Goal: Task Accomplishment & Management: Complete application form

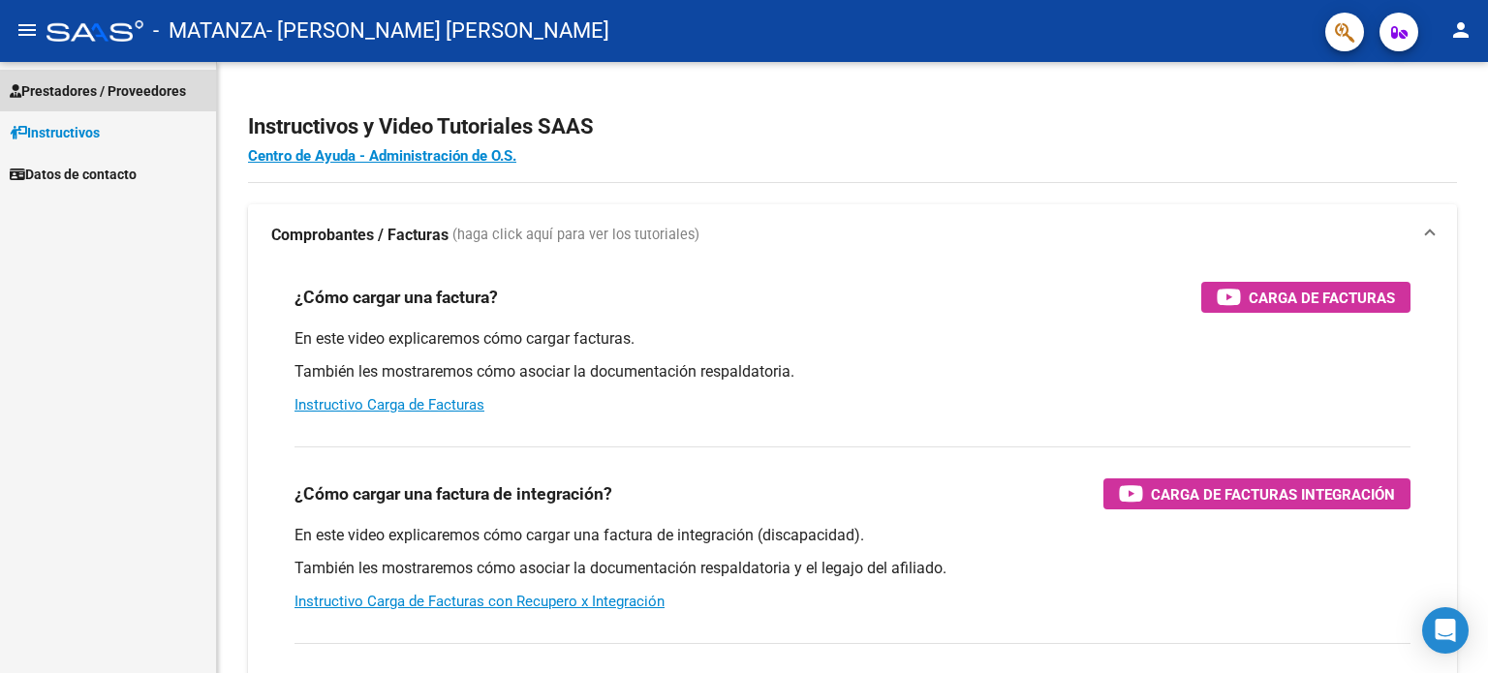
click at [101, 93] on span "Prestadores / Proveedores" at bounding box center [98, 90] width 176 height 21
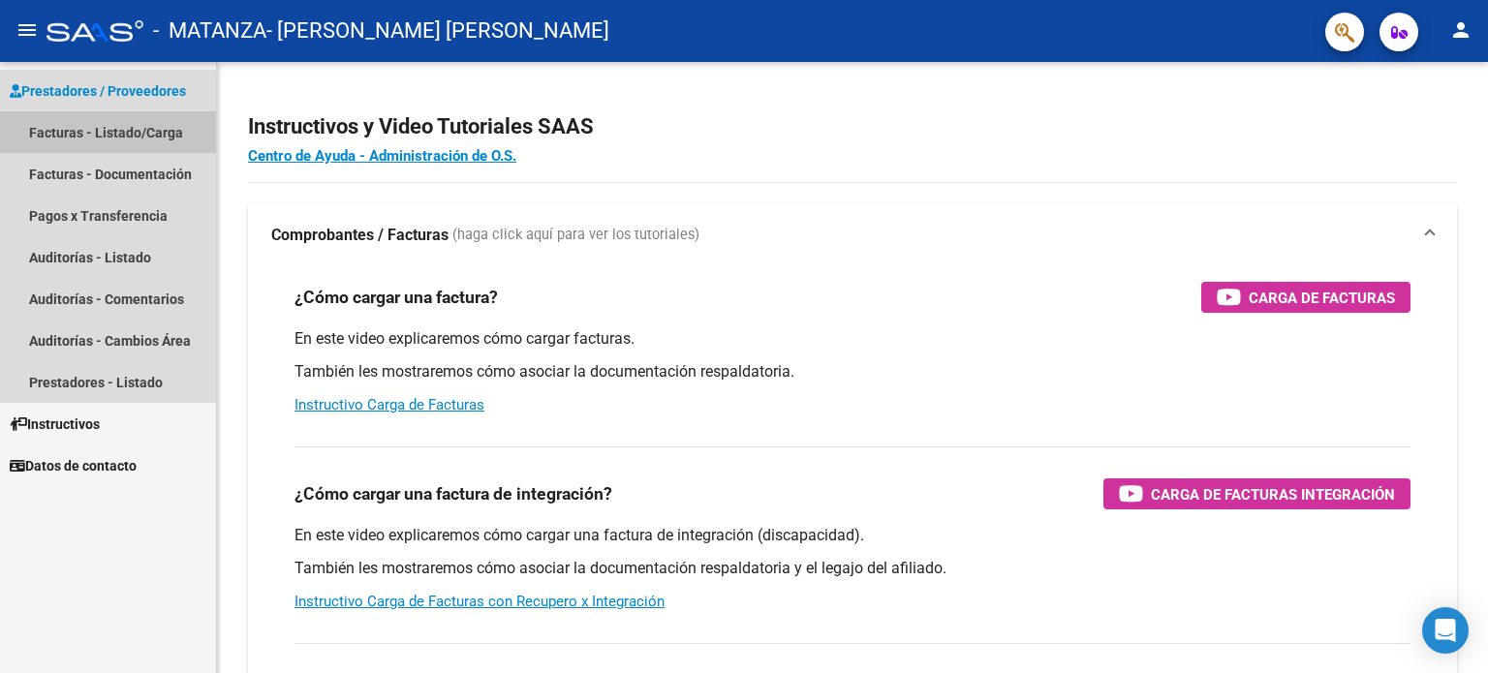
click at [101, 132] on link "Facturas - Listado/Carga" at bounding box center [108, 132] width 216 height 42
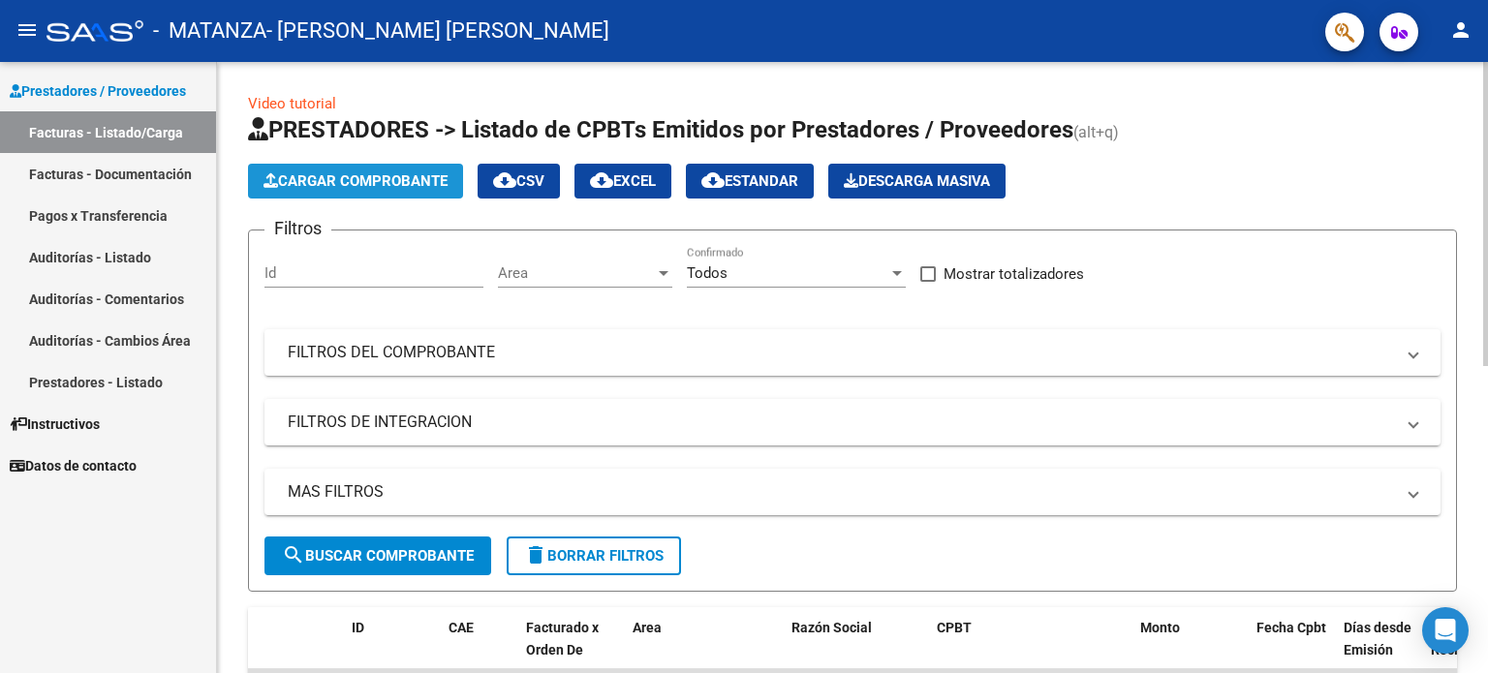
click at [326, 182] on span "Cargar Comprobante" at bounding box center [356, 180] width 184 height 17
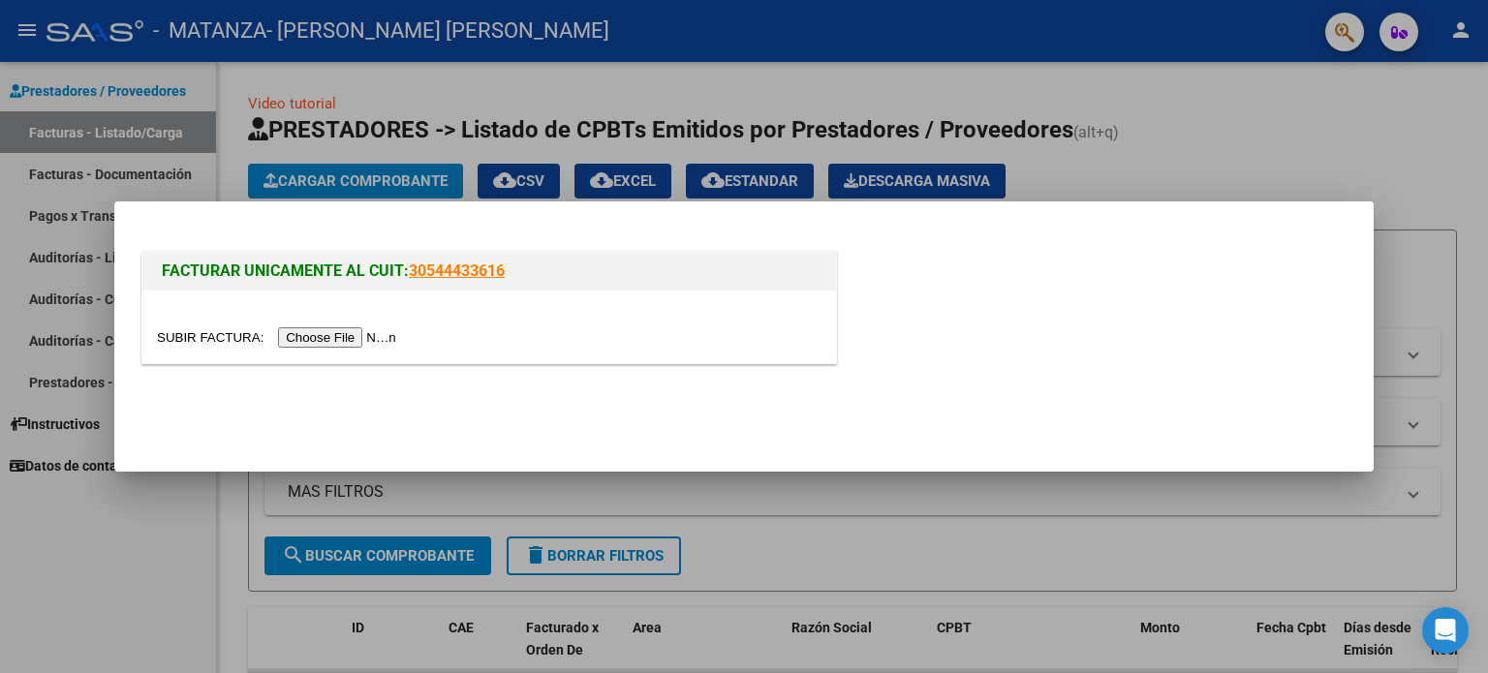
click at [318, 336] on input "file" at bounding box center [279, 337] width 245 height 20
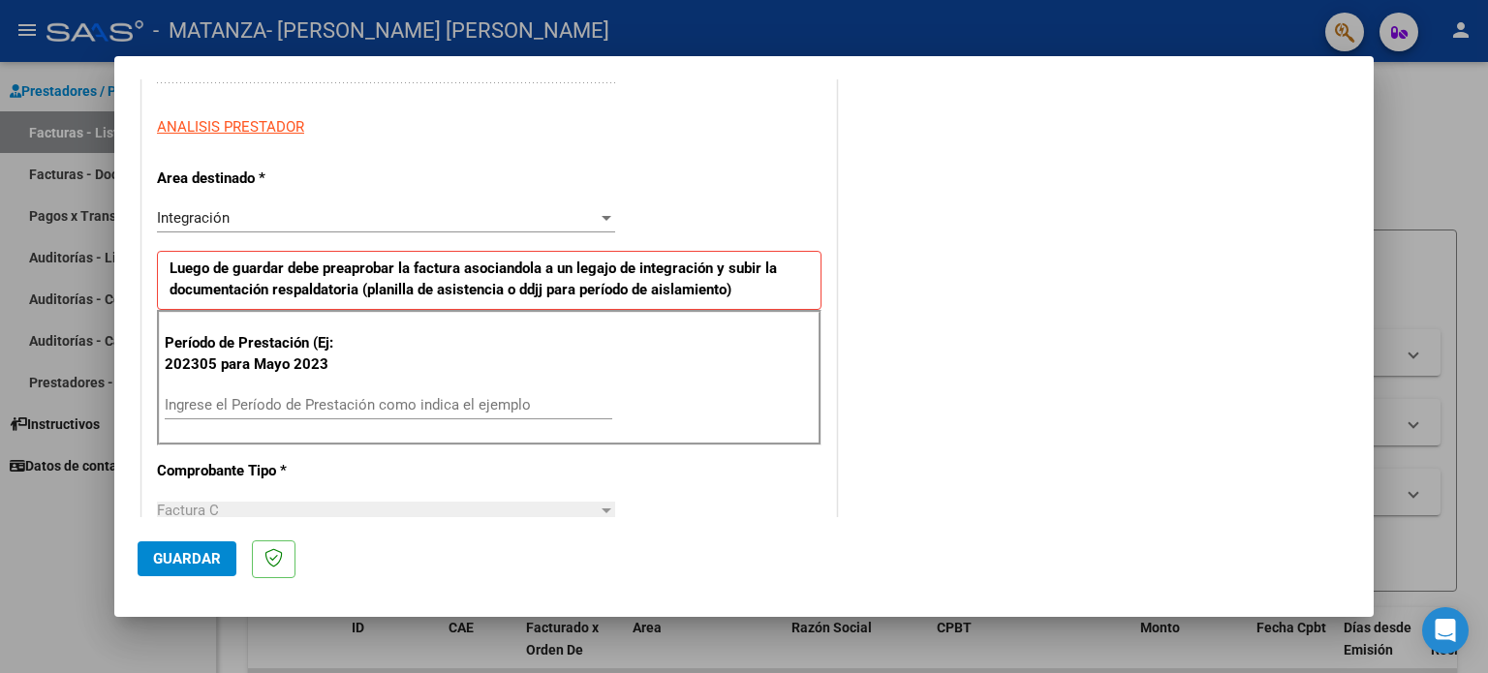
scroll to position [349, 0]
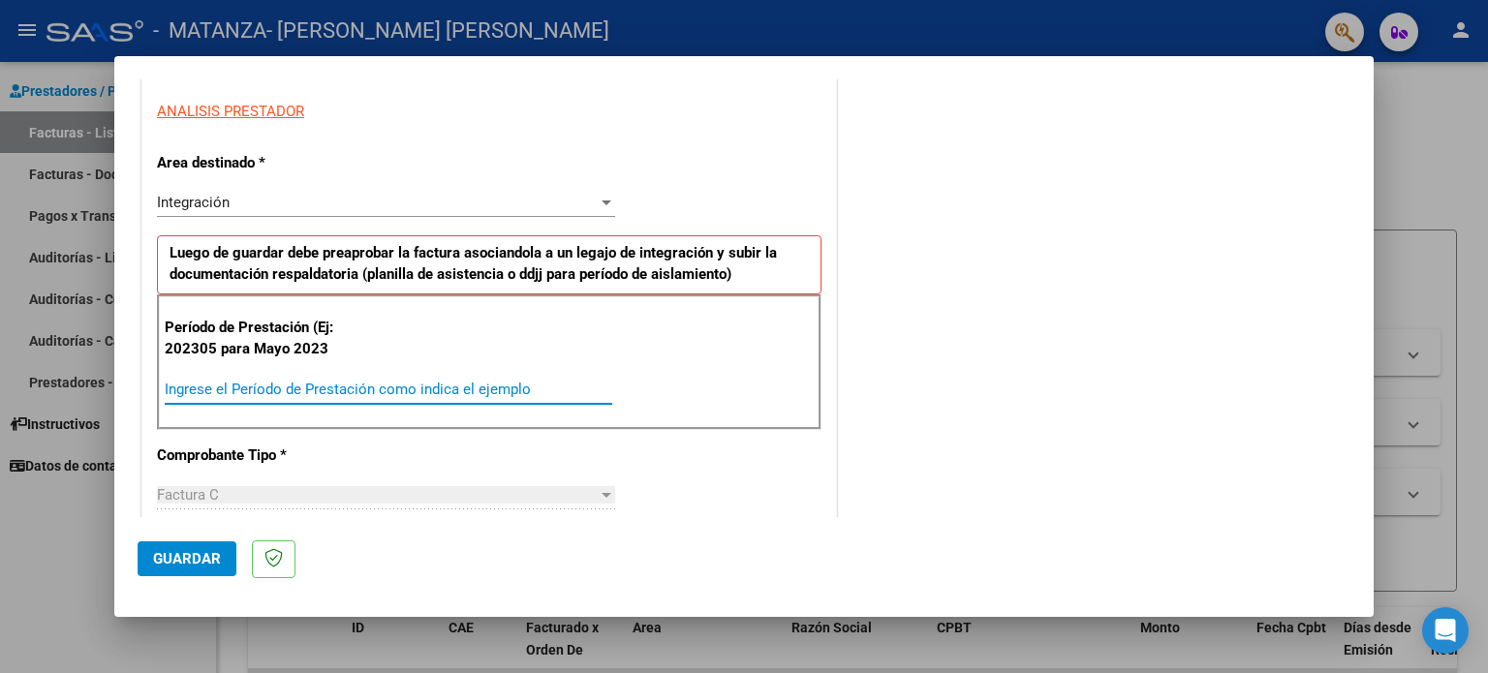
click at [211, 385] on input "Ingrese el Período de Prestación como indica el ejemplo" at bounding box center [389, 389] width 448 height 17
type input "202507"
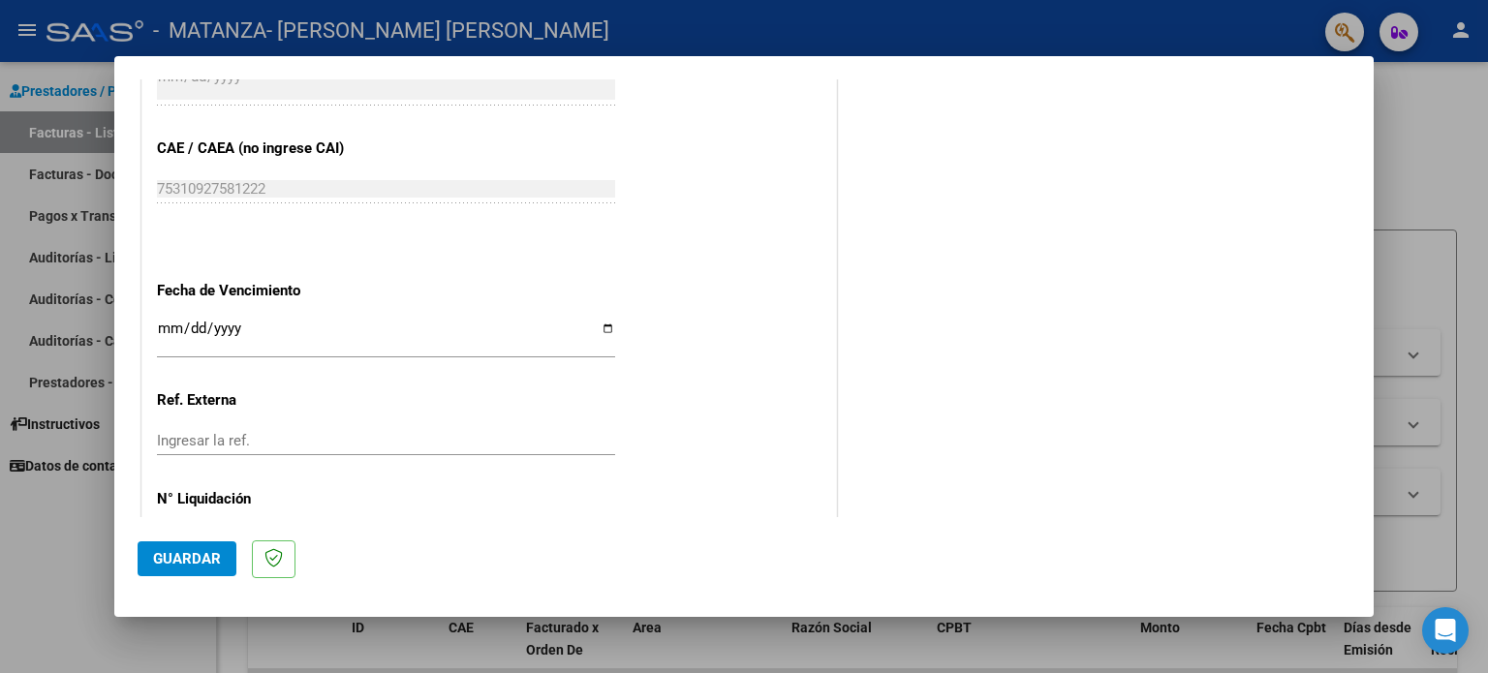
scroll to position [1163, 0]
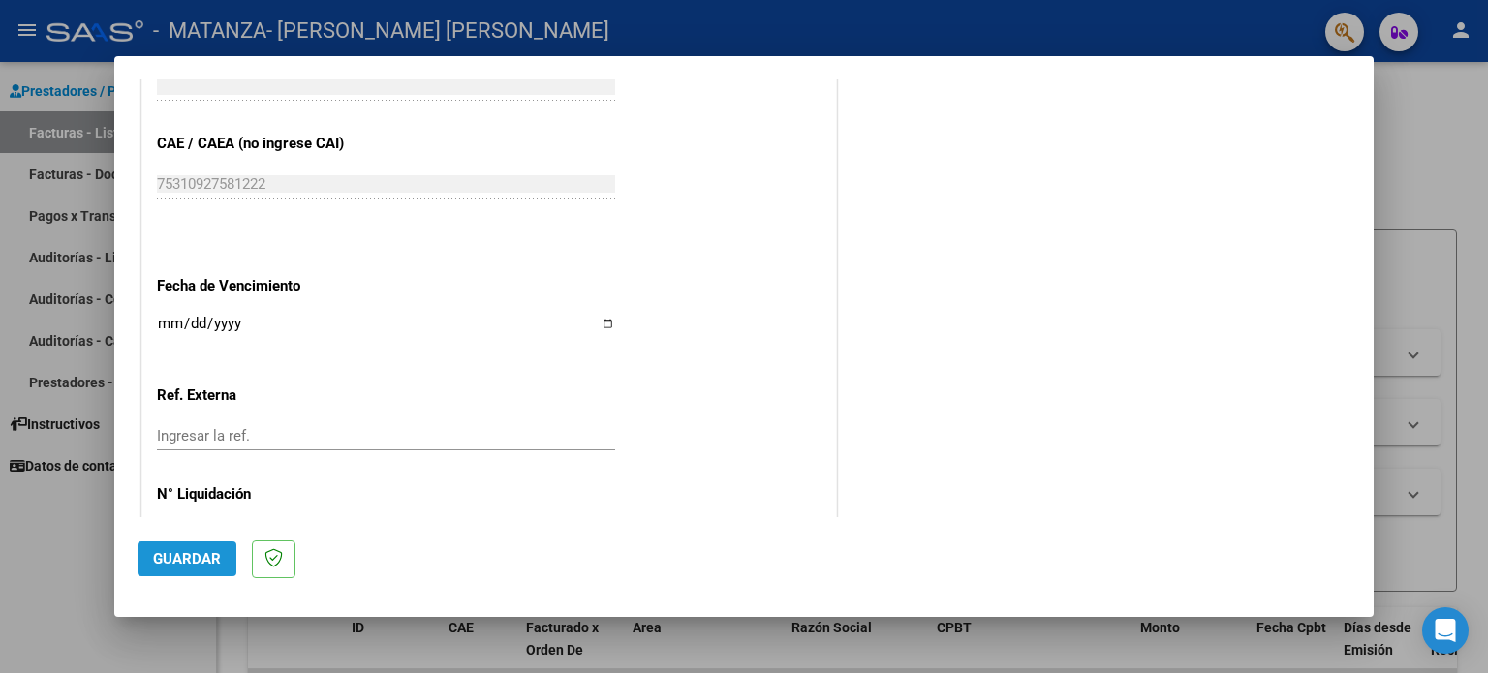
click at [201, 557] on span "Guardar" at bounding box center [187, 558] width 68 height 17
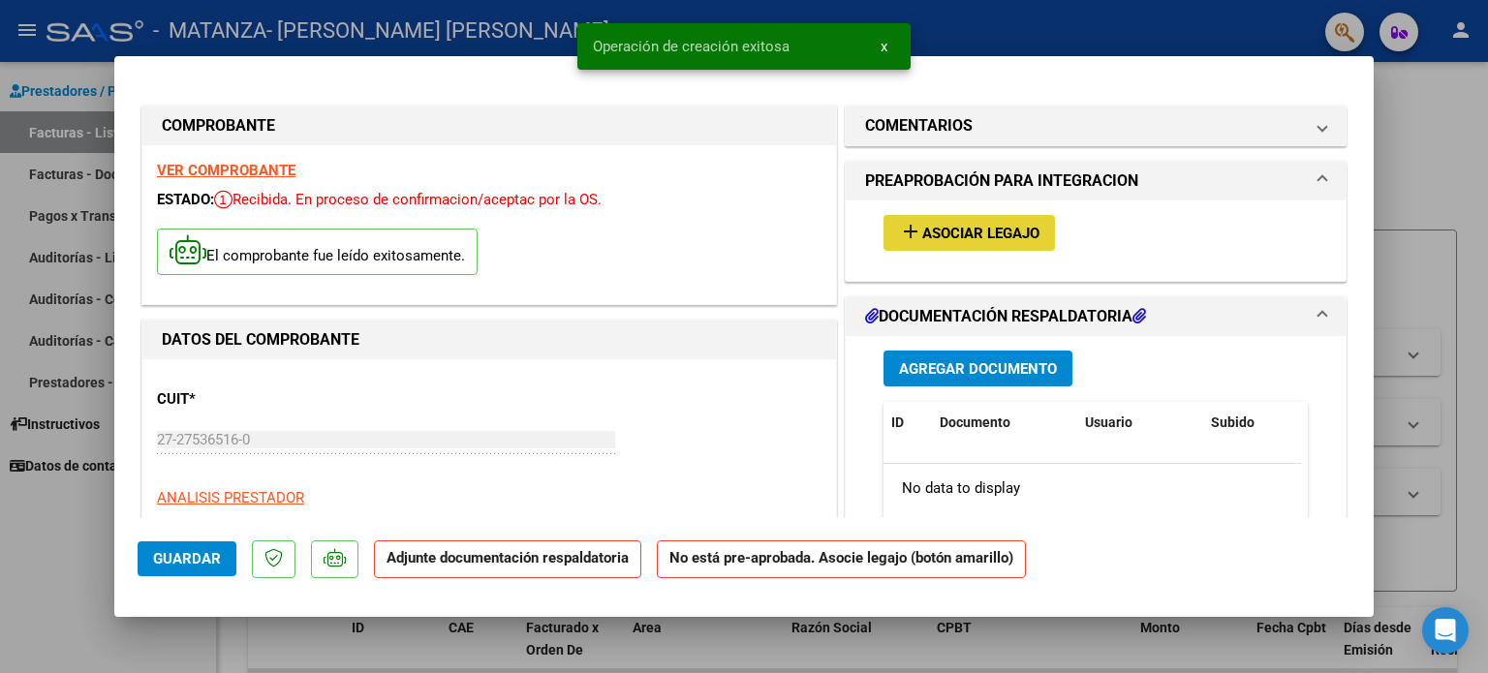
click at [922, 231] on span "Asociar Legajo" at bounding box center [980, 233] width 117 height 17
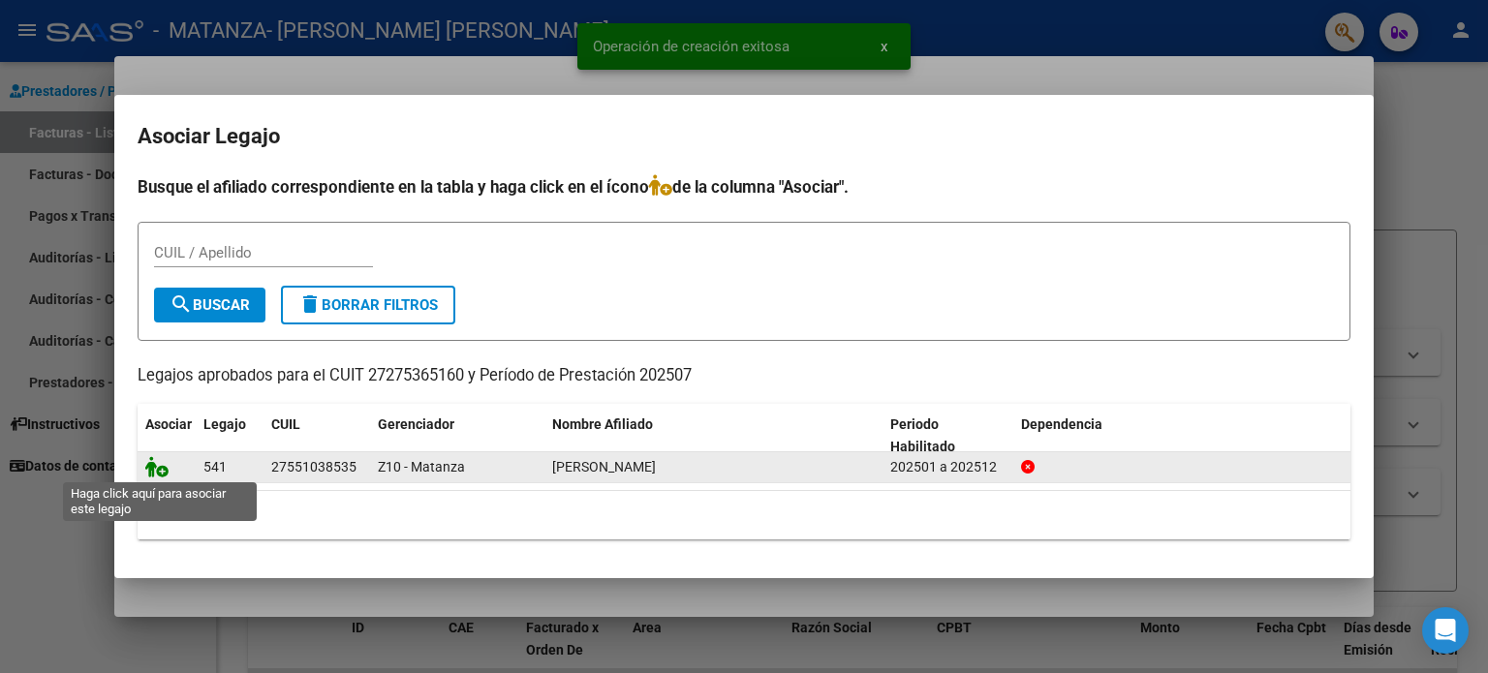
click at [156, 470] on icon at bounding box center [156, 466] width 23 height 21
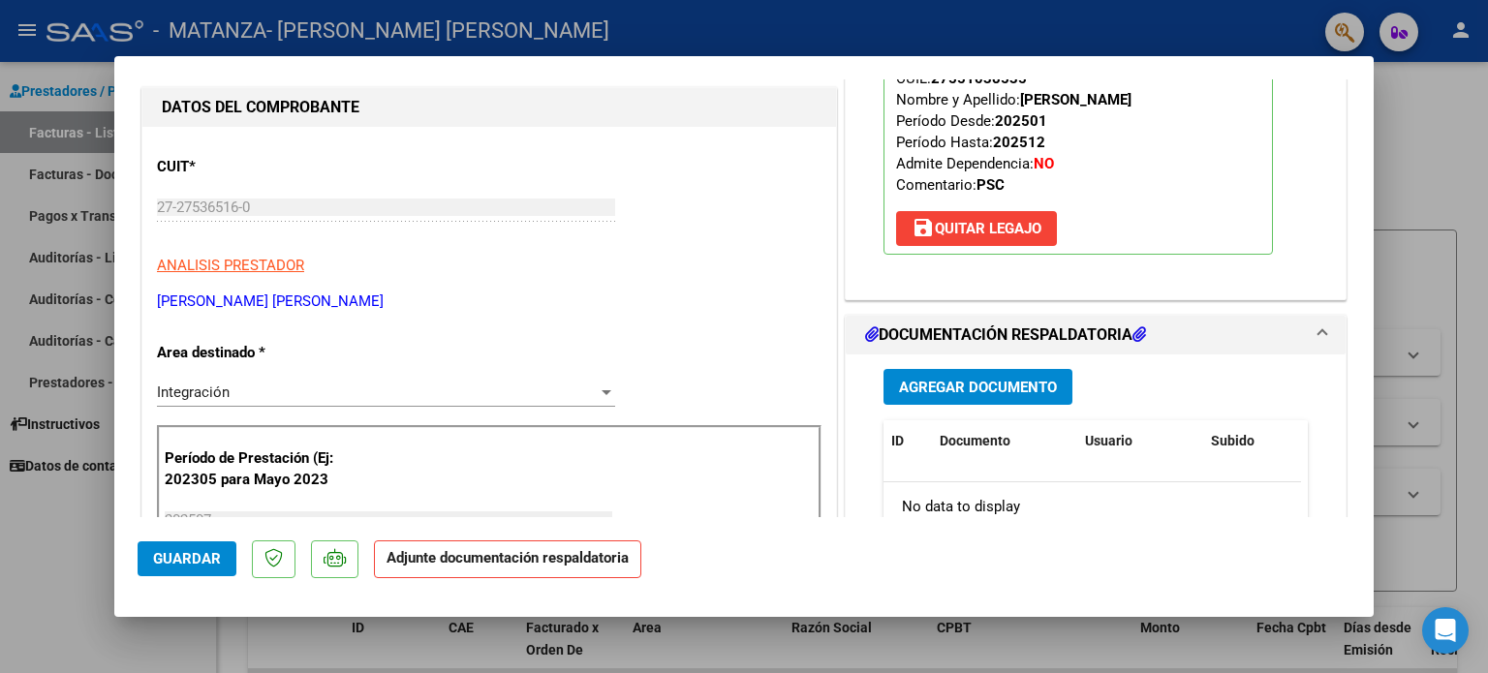
scroll to position [271, 0]
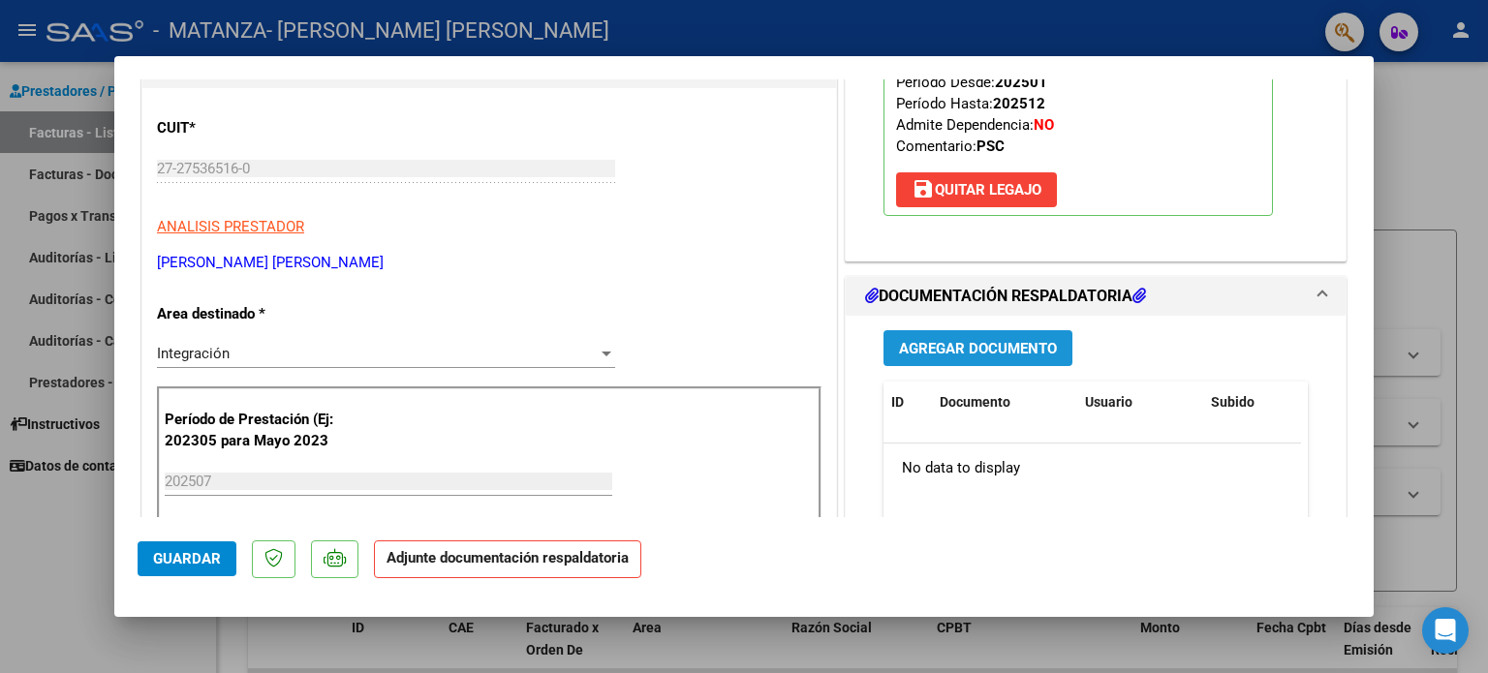
click at [951, 348] on span "Agregar Documento" at bounding box center [978, 348] width 158 height 17
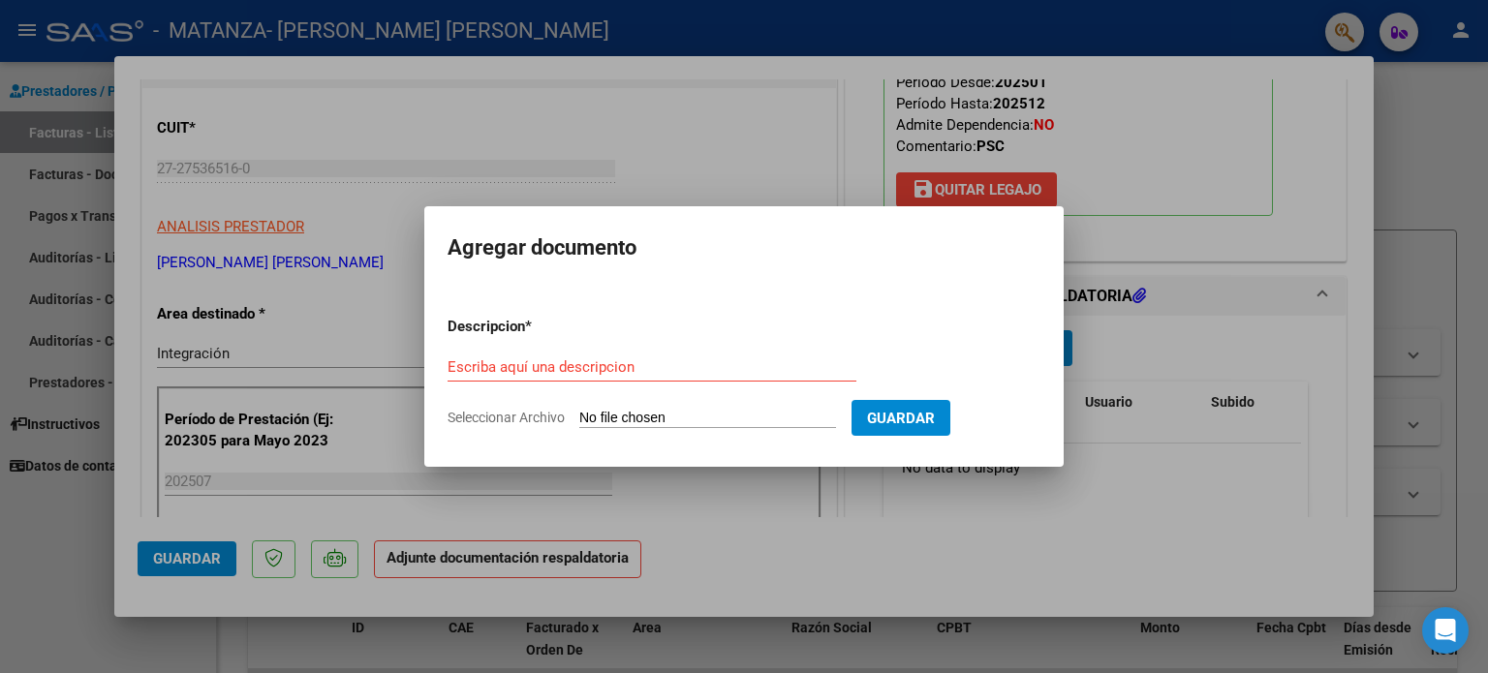
click at [666, 421] on input "Seleccionar Archivo" at bounding box center [707, 419] width 257 height 18
type input "C:\fakepath\IMG-20250808-WA0002.pdf"
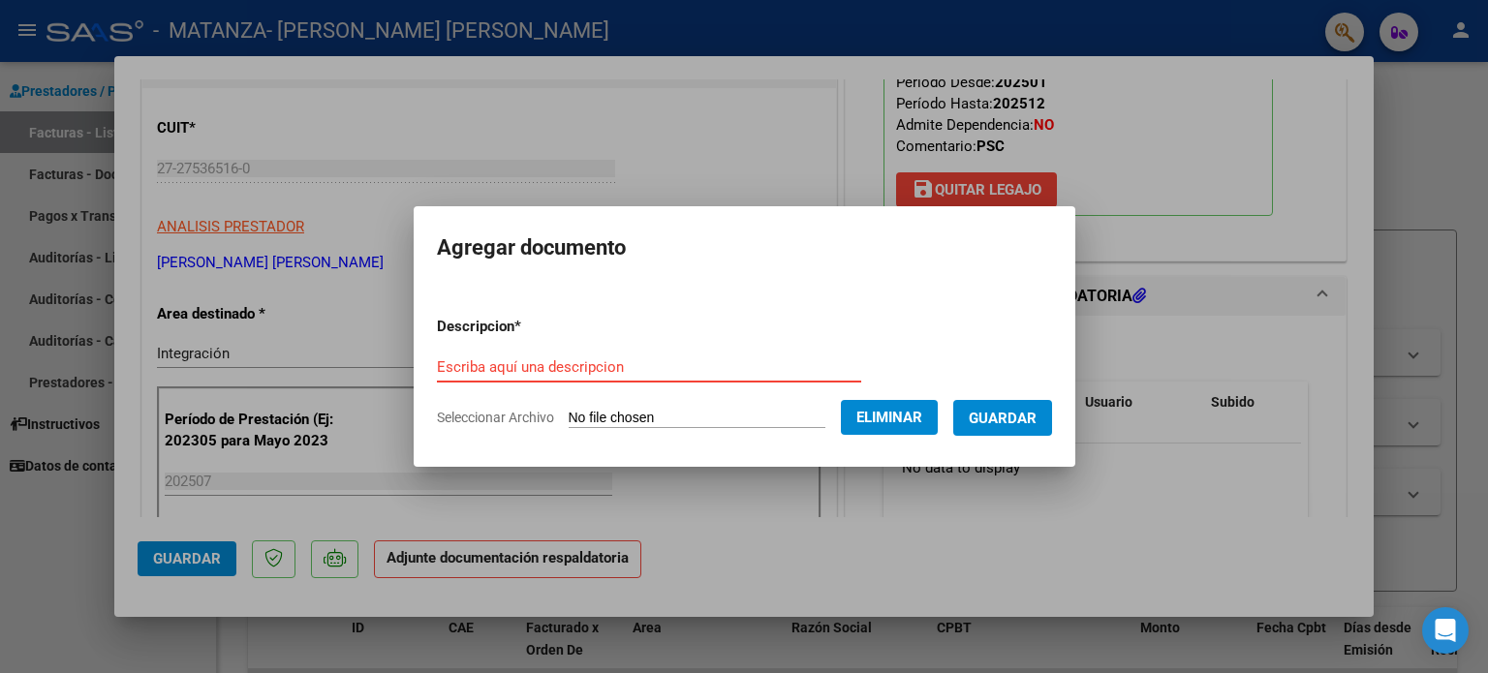
click at [509, 368] on input "Escriba aquí una descripcion" at bounding box center [649, 366] width 424 height 17
type input "Planilla [PERSON_NAME] Psicologia"
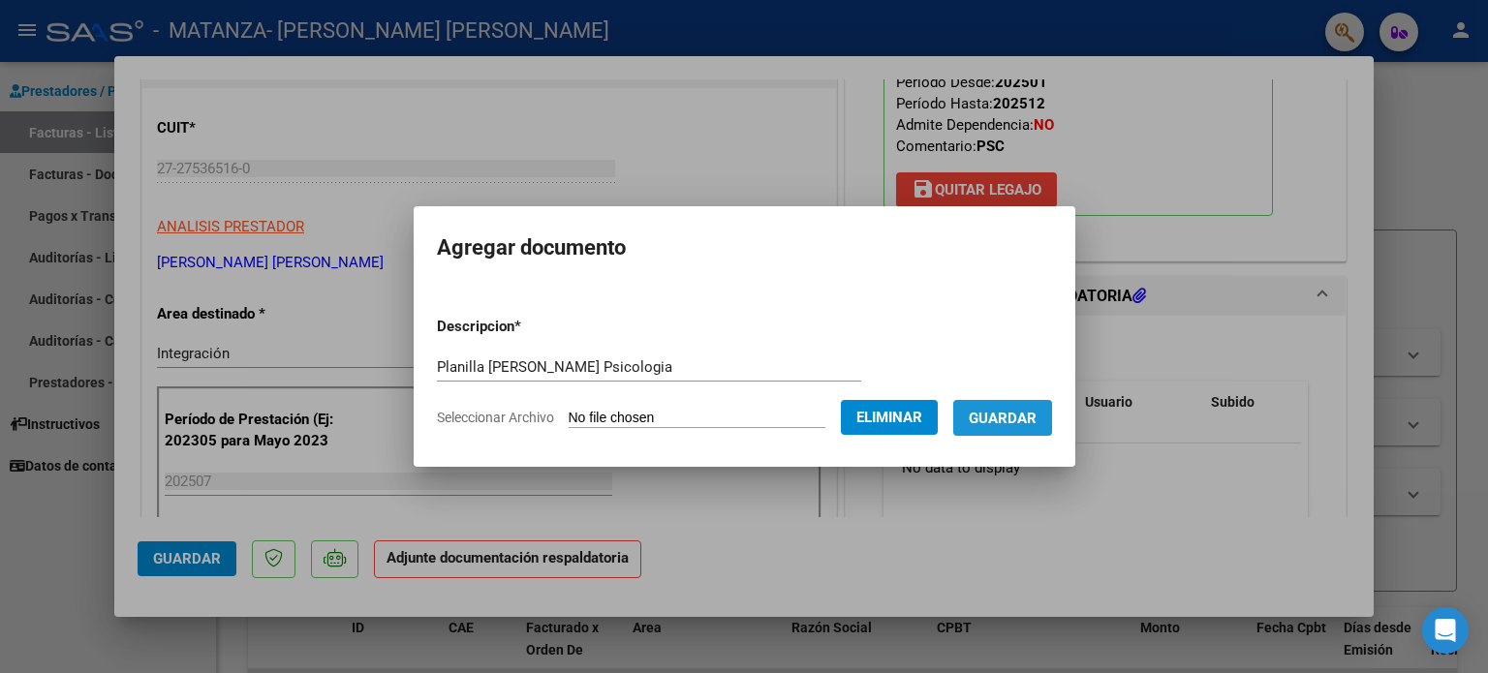
click at [1014, 422] on span "Guardar" at bounding box center [1003, 418] width 68 height 17
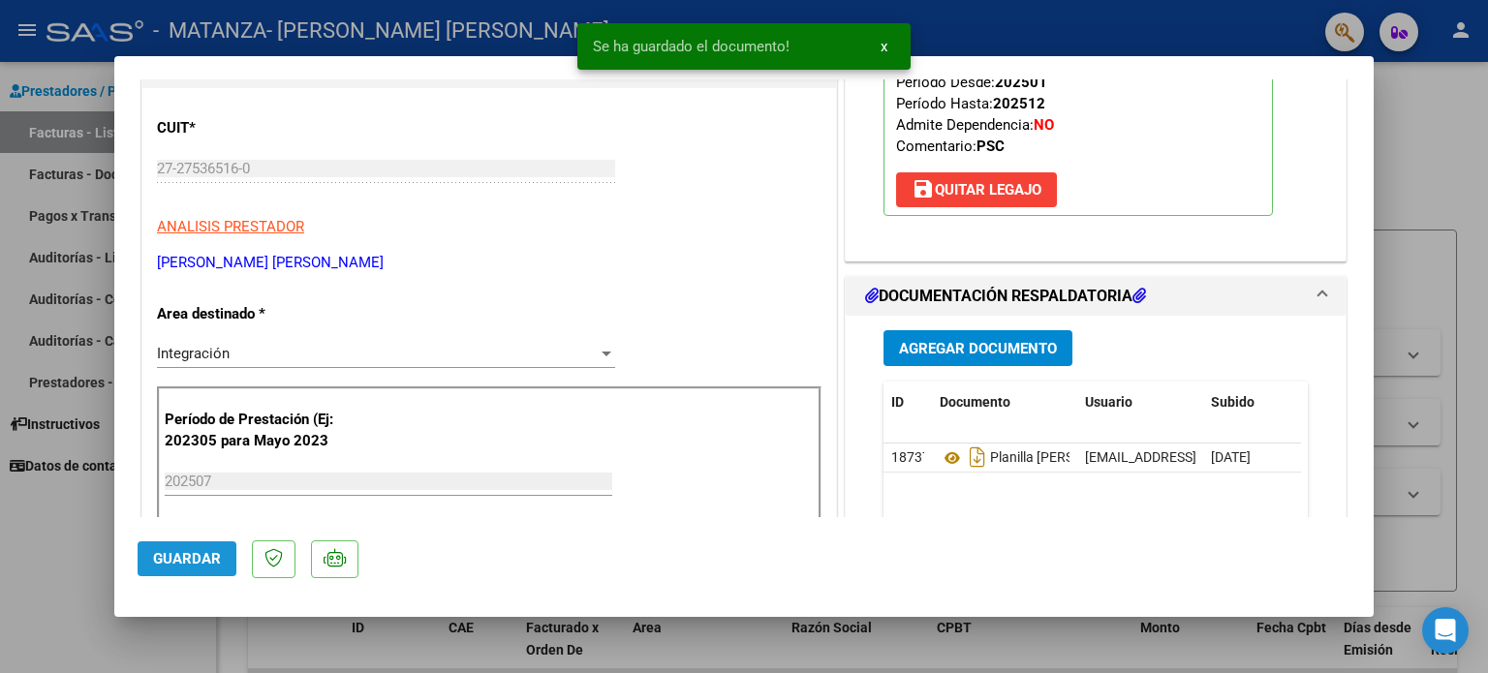
click at [180, 554] on span "Guardar" at bounding box center [187, 558] width 68 height 17
